Goal: Task Accomplishment & Management: Complete application form

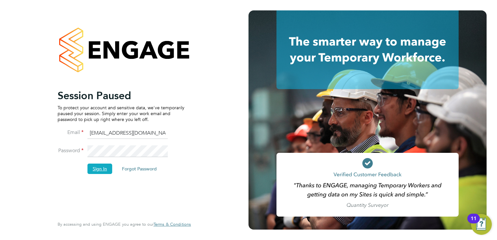
click at [99, 170] on button "Sign In" at bounding box center [100, 169] width 25 height 10
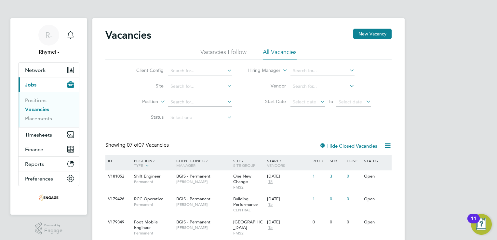
click at [476, 75] on div "R- Rhymel - Notifications Applications: Network Team Members Businesses Sites W…" at bounding box center [248, 174] width 497 height 349
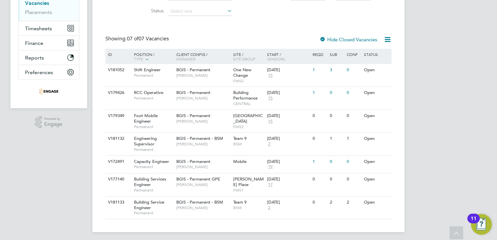
scroll to position [108, 0]
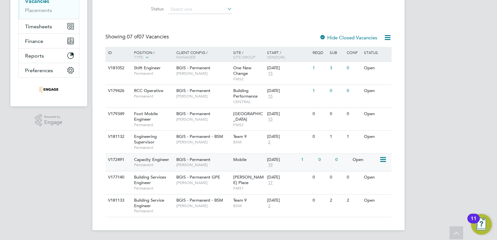
click at [159, 161] on span "Capacity Engineer" at bounding box center [151, 160] width 35 height 6
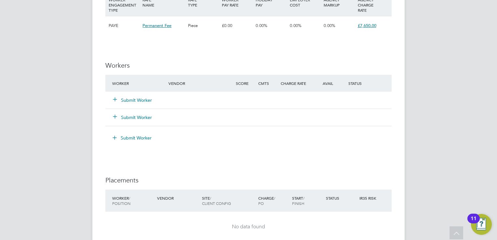
scroll to position [924, 0]
click at [127, 94] on div "Submit Worker" at bounding box center [144, 100] width 67 height 12
click at [125, 97] on button "Submit Worker" at bounding box center [132, 100] width 39 height 7
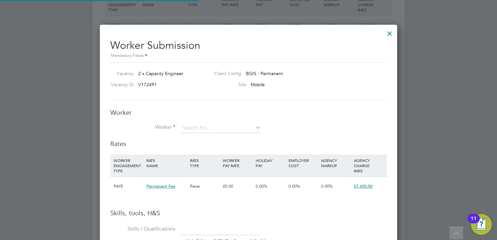
scroll to position [447, 298]
click at [235, 127] on input at bounding box center [221, 128] width 80 height 10
click at [198, 199] on li "+ Add new" at bounding box center [233, 199] width 105 height 9
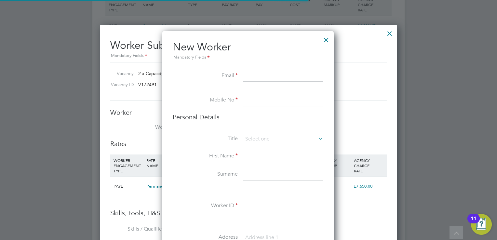
scroll to position [548, 172]
paste input "[PERSON_NAME]"
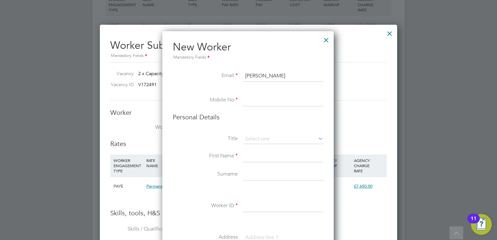
type input "[PERSON_NAME]"
click at [256, 99] on input at bounding box center [283, 101] width 80 height 12
click at [327, 44] on div at bounding box center [326, 39] width 12 height 12
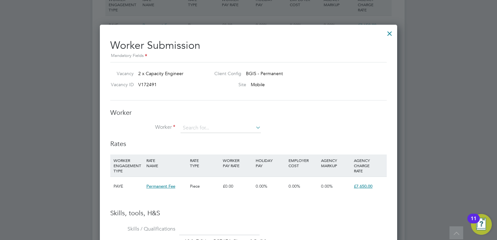
click at [390, 34] on div at bounding box center [390, 32] width 12 height 12
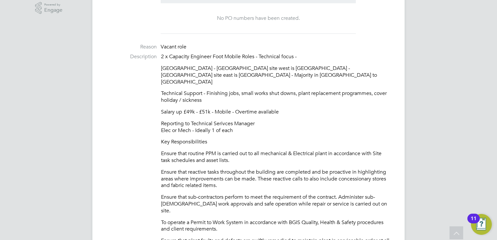
scroll to position [221, 0]
